Goal: Task Accomplishment & Management: Manage account settings

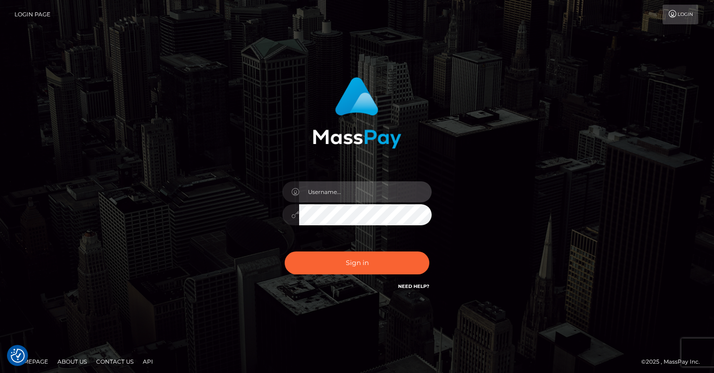
click at [369, 192] on input "text" at bounding box center [365, 191] width 133 height 21
type input "oli.fanvue"
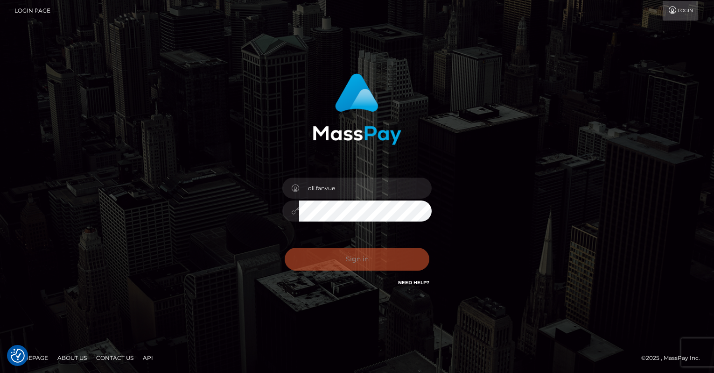
scroll to position [5, 0]
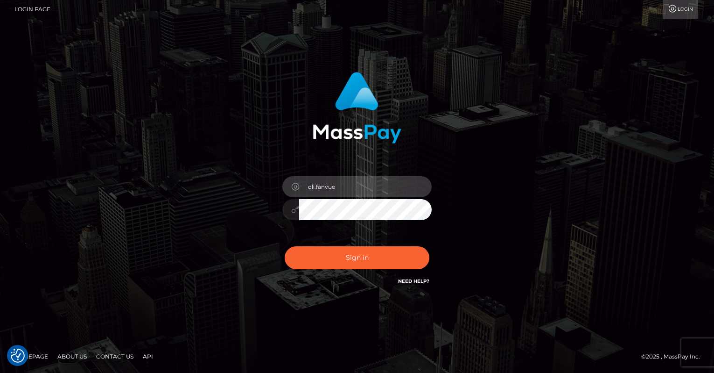
click at [355, 187] on input "oli.fanvue" at bounding box center [365, 186] width 133 height 21
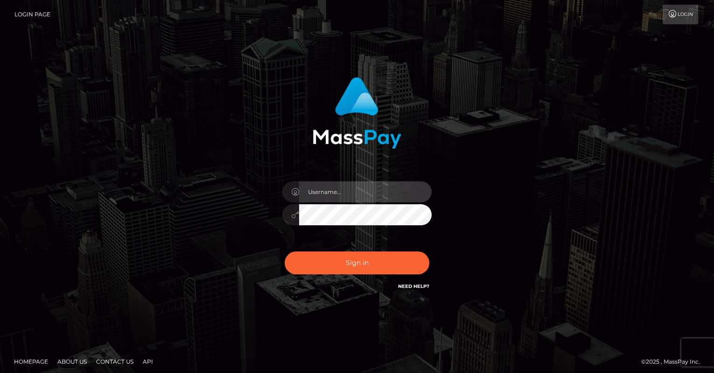
click at [352, 186] on input "text" at bounding box center [365, 191] width 133 height 21
type input "oli.fanvue"
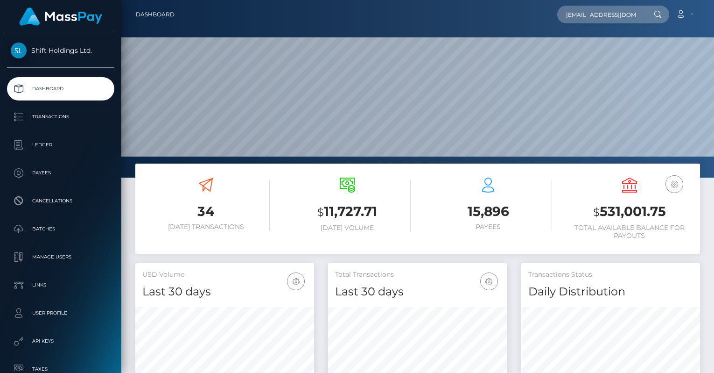
scroll to position [0, 28]
type input "[EMAIL_ADDRESS][DOMAIN_NAME]"
click at [603, 47] on link "ADAM KERTESZ" at bounding box center [594, 48] width 75 height 17
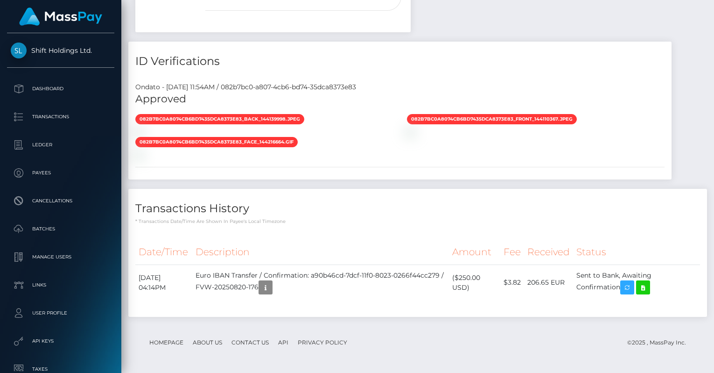
scroll to position [673, 0]
